Goal: Information Seeking & Learning: Learn about a topic

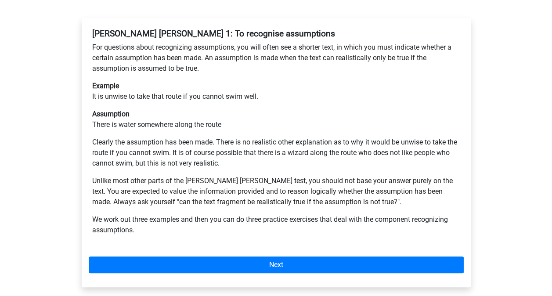
scroll to position [163, 0]
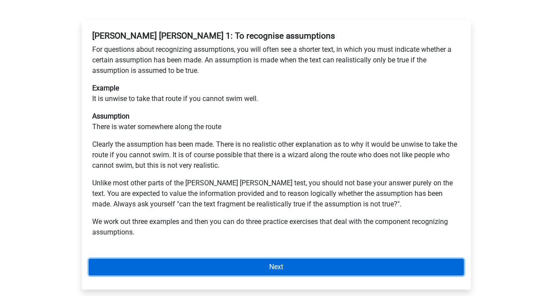
click at [322, 259] on link "Next" at bounding box center [276, 267] width 375 height 17
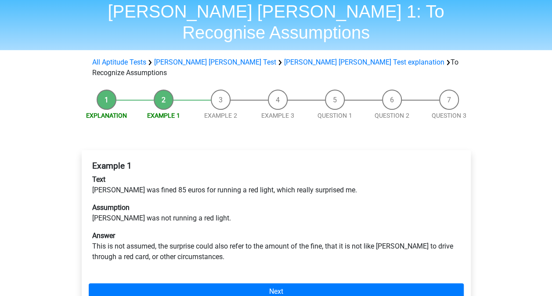
scroll to position [45, 0]
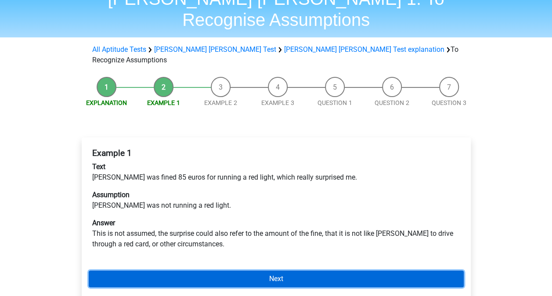
click at [241, 271] on link "Next" at bounding box center [276, 279] width 375 height 17
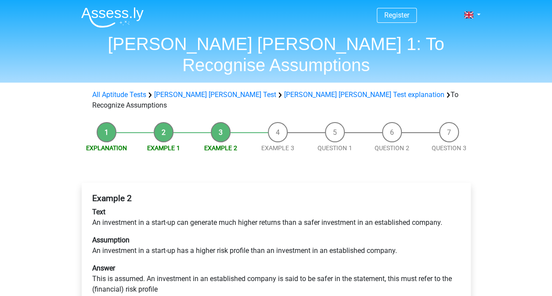
scroll to position [11, 0]
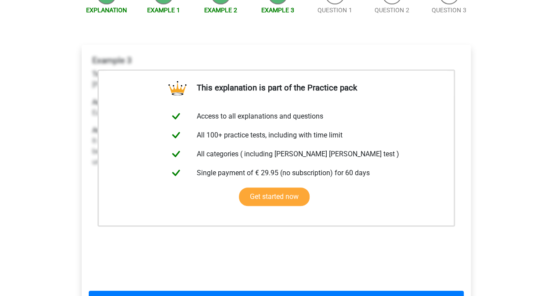
scroll to position [139, 0]
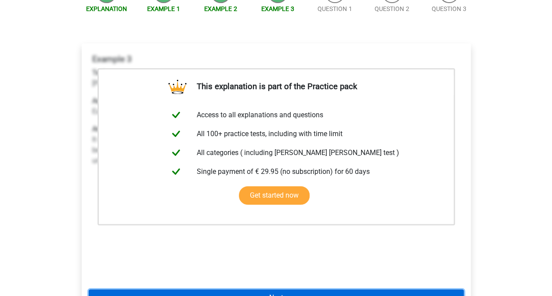
click at [244, 290] on link "Next" at bounding box center [276, 298] width 375 height 17
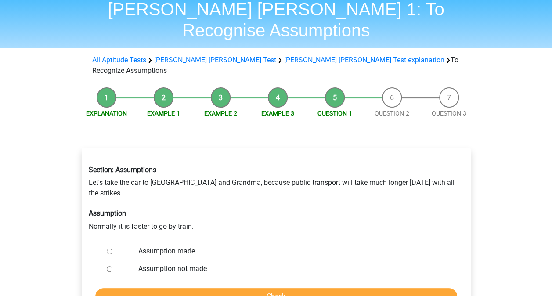
scroll to position [34, 0]
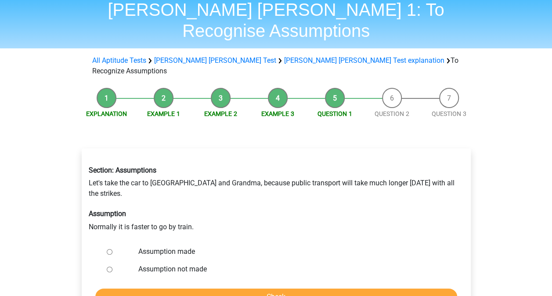
click at [157, 264] on label "Assumption not made" at bounding box center [290, 269] width 304 height 11
click at [112, 267] on input "Assumption not made" at bounding box center [110, 270] width 6 height 6
radio input "true"
click at [269, 289] on input "Check" at bounding box center [276, 297] width 362 height 17
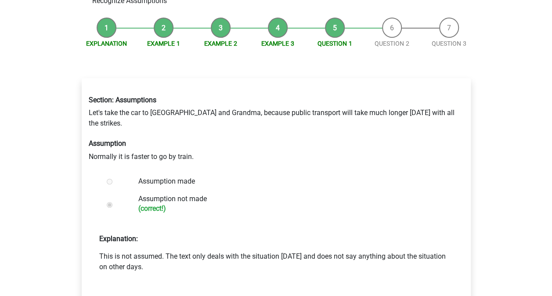
scroll to position [105, 0]
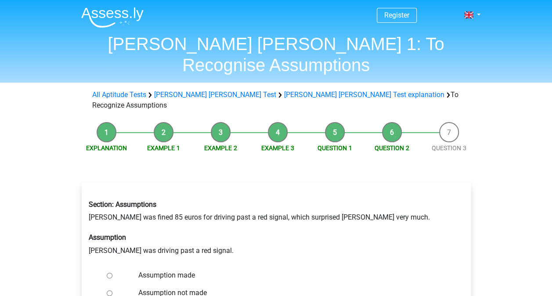
scroll to position [43, 0]
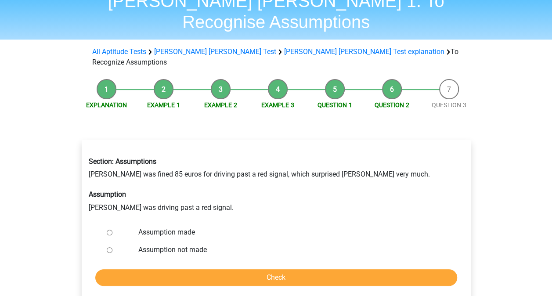
click at [110, 230] on input "Assumption made" at bounding box center [110, 233] width 6 height 6
radio input "true"
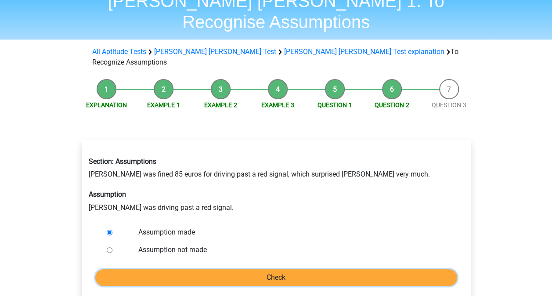
click at [285, 269] on input "Check" at bounding box center [276, 277] width 362 height 17
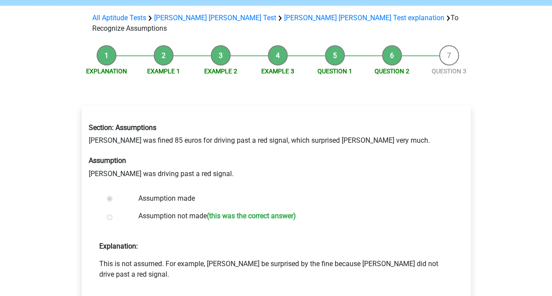
scroll to position [77, 0]
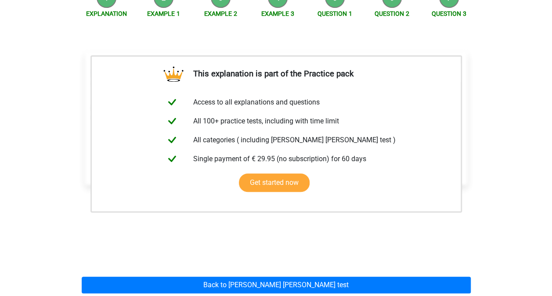
scroll to position [142, 0]
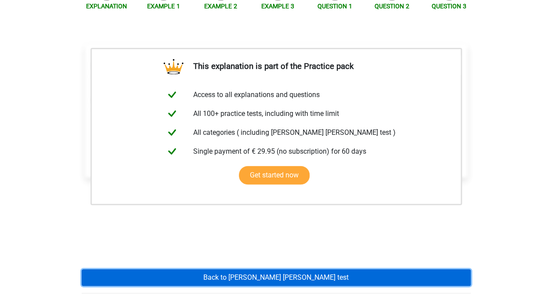
click at [282, 269] on link "Back to [PERSON_NAME] [PERSON_NAME] test" at bounding box center [276, 277] width 389 height 17
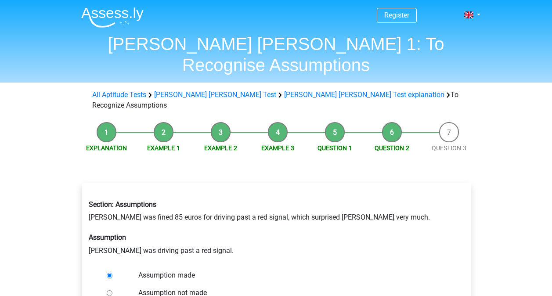
scroll to position [42, 0]
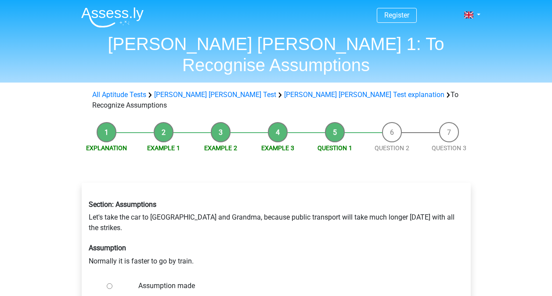
scroll to position [33, 0]
